Goal: Complete application form

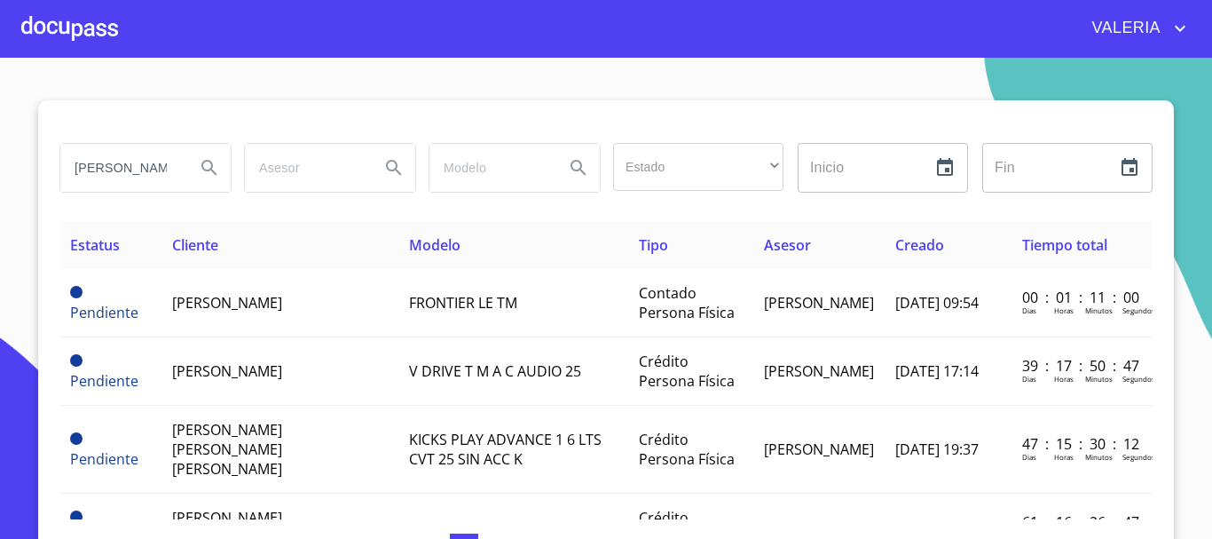
type input "[PERSON_NAME]"
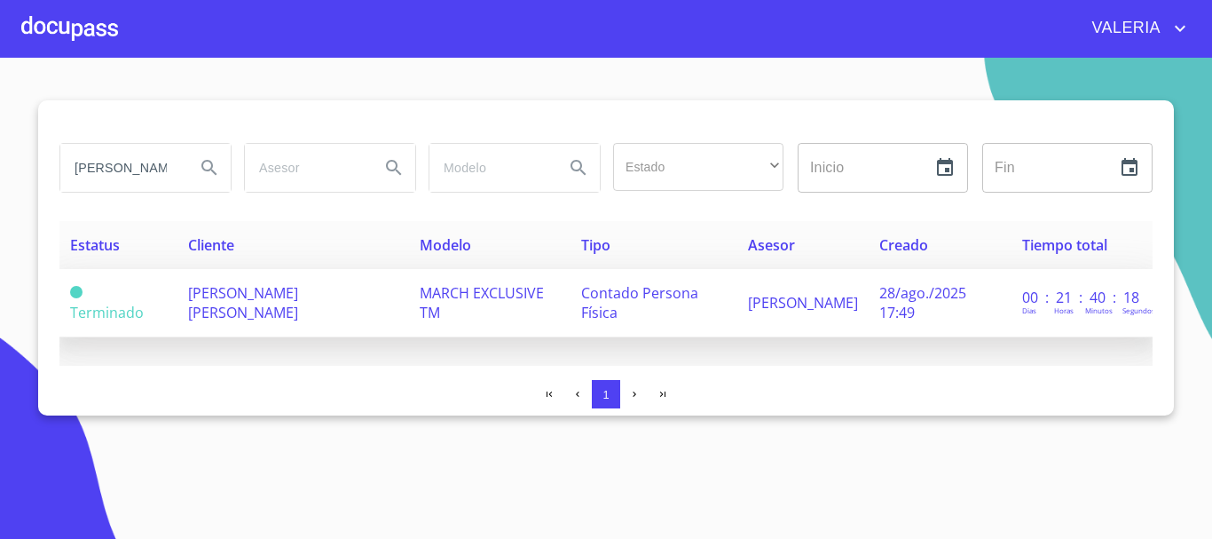
click at [352, 320] on td "[PERSON_NAME] [PERSON_NAME]" at bounding box center [294, 303] width 233 height 68
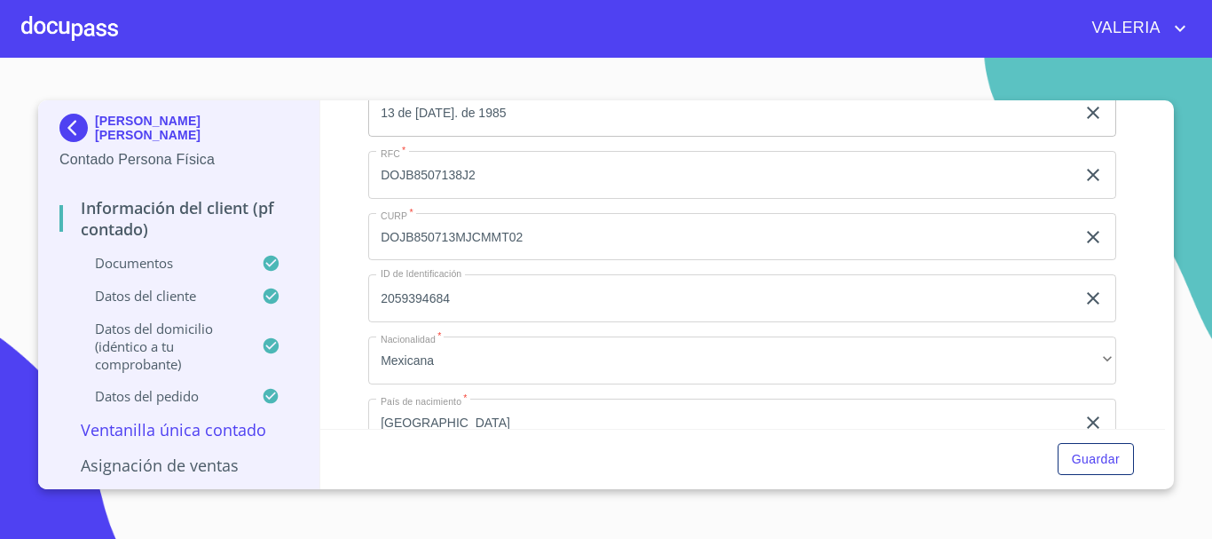
scroll to position [3550, 0]
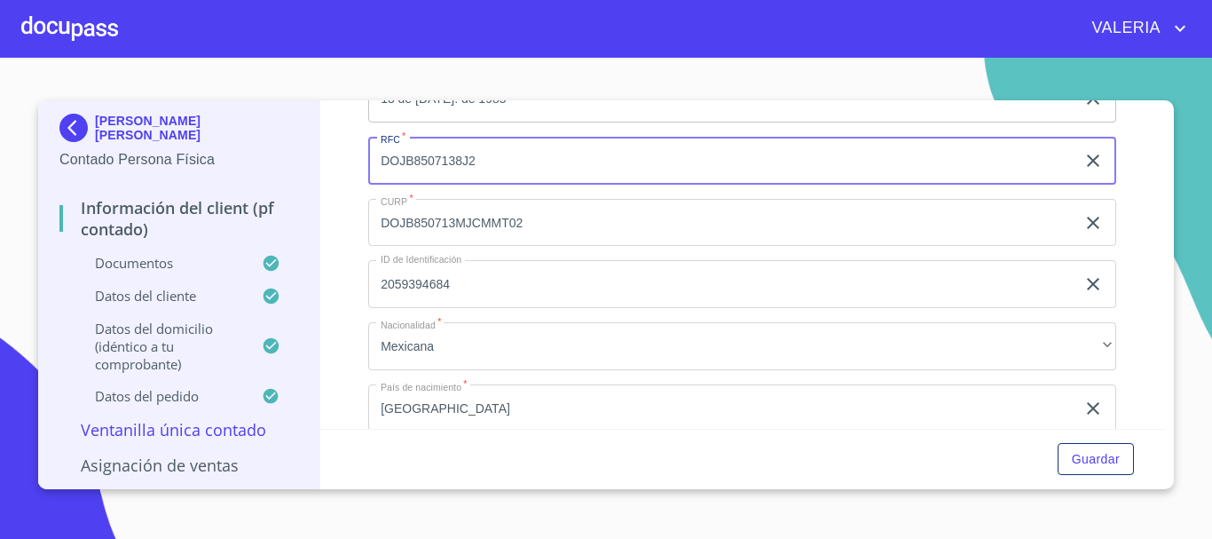
click at [438, 181] on input "DOJB8507138J2" at bounding box center [721, 161] width 707 height 48
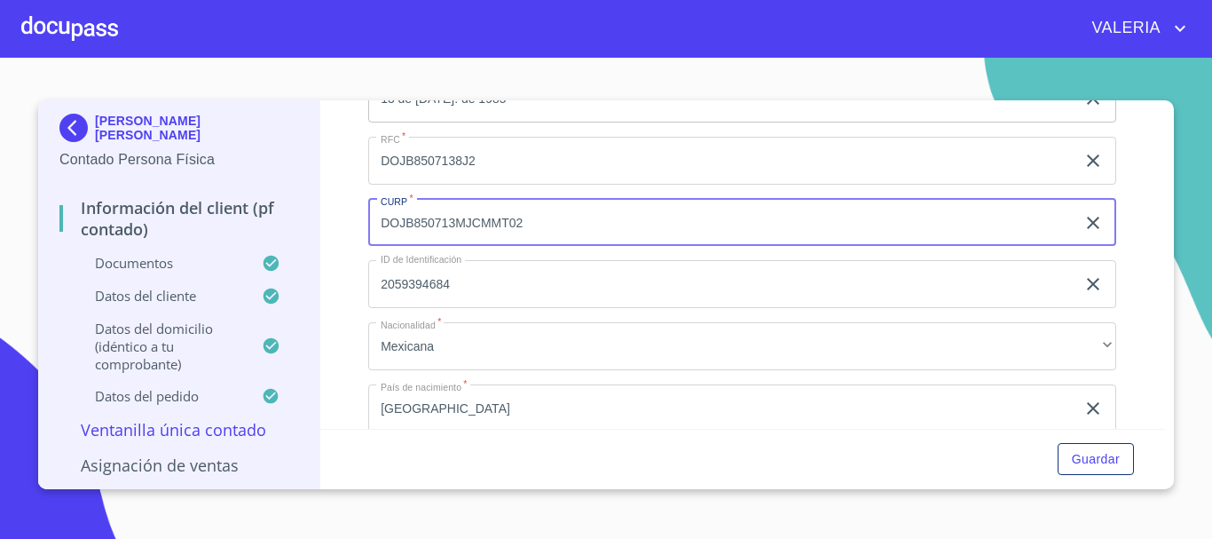
click at [453, 232] on input "DOJB850713MJCMMT02" at bounding box center [721, 223] width 707 height 48
